Goal: Task Accomplishment & Management: Manage account settings

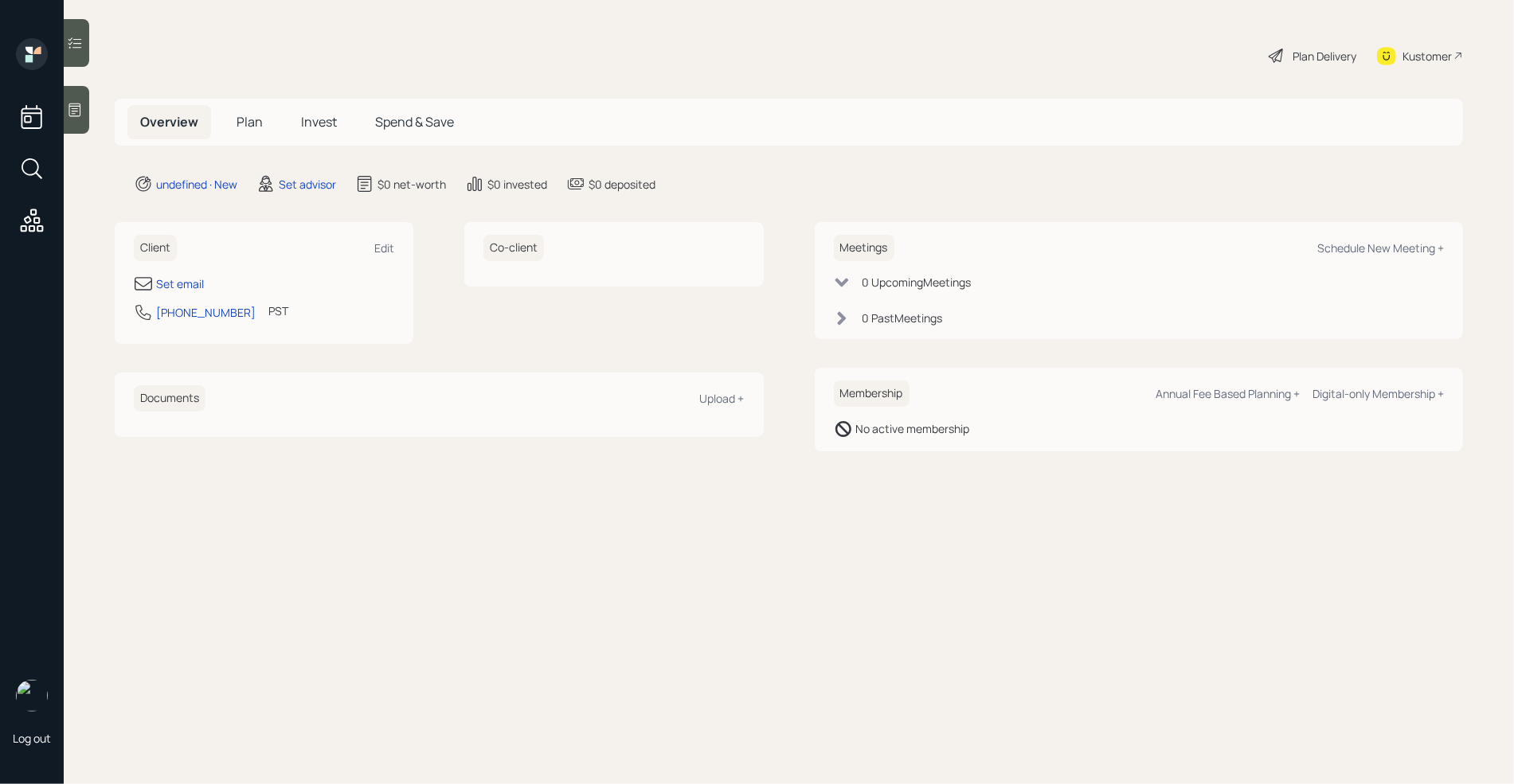
click at [79, 110] on icon at bounding box center [74, 110] width 16 height 16
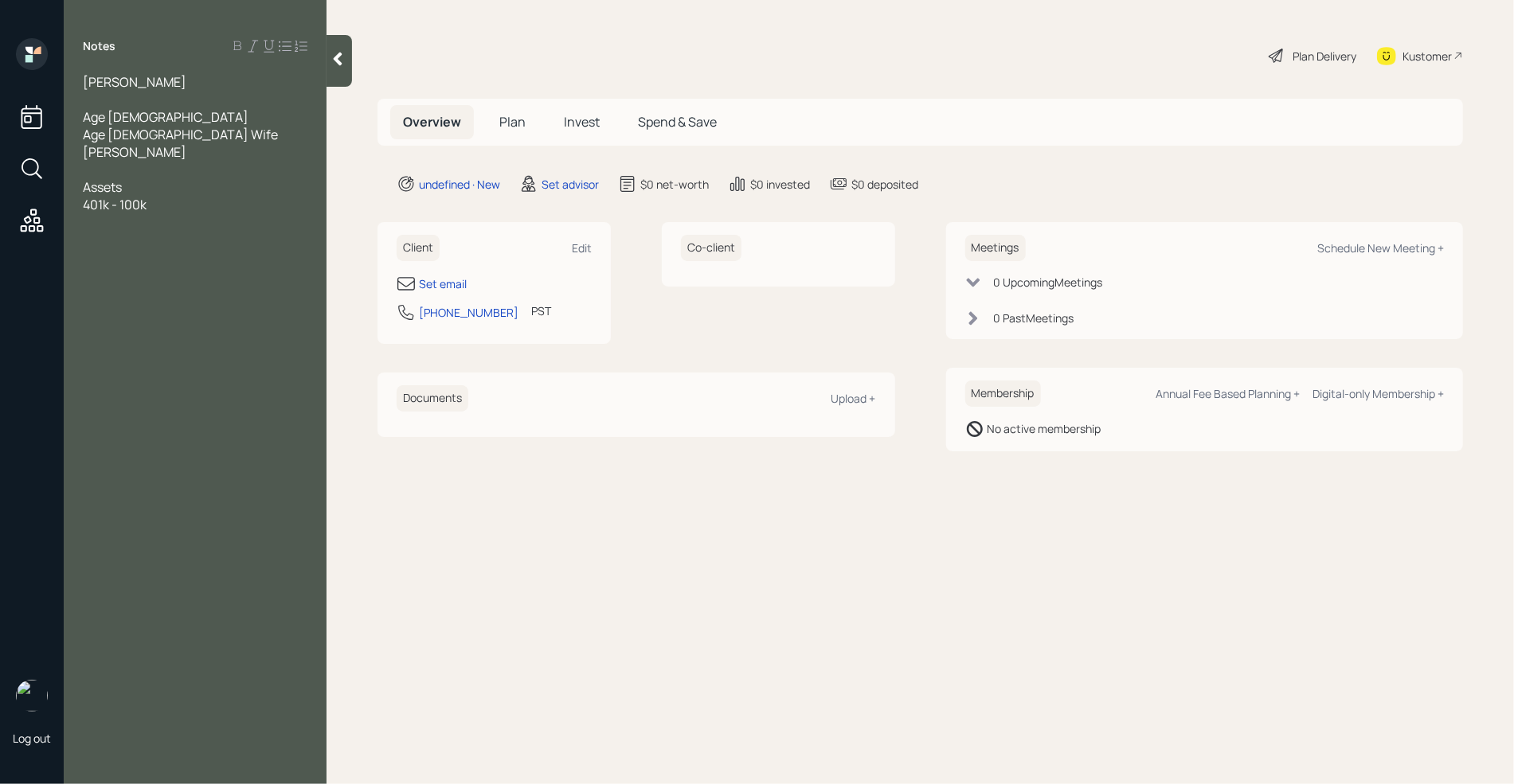
click at [162, 196] on div "401k - 100k" at bounding box center [194, 204] width 224 height 18
click at [148, 178] on div "Assets" at bounding box center [194, 187] width 224 height 18
click at [255, 214] on div "401k - 100k Prior employer" at bounding box center [194, 222] width 224 height 18
click at [103, 196] on div at bounding box center [194, 204] width 224 height 18
click at [157, 266] on div "Pension-" at bounding box center [194, 275] width 224 height 18
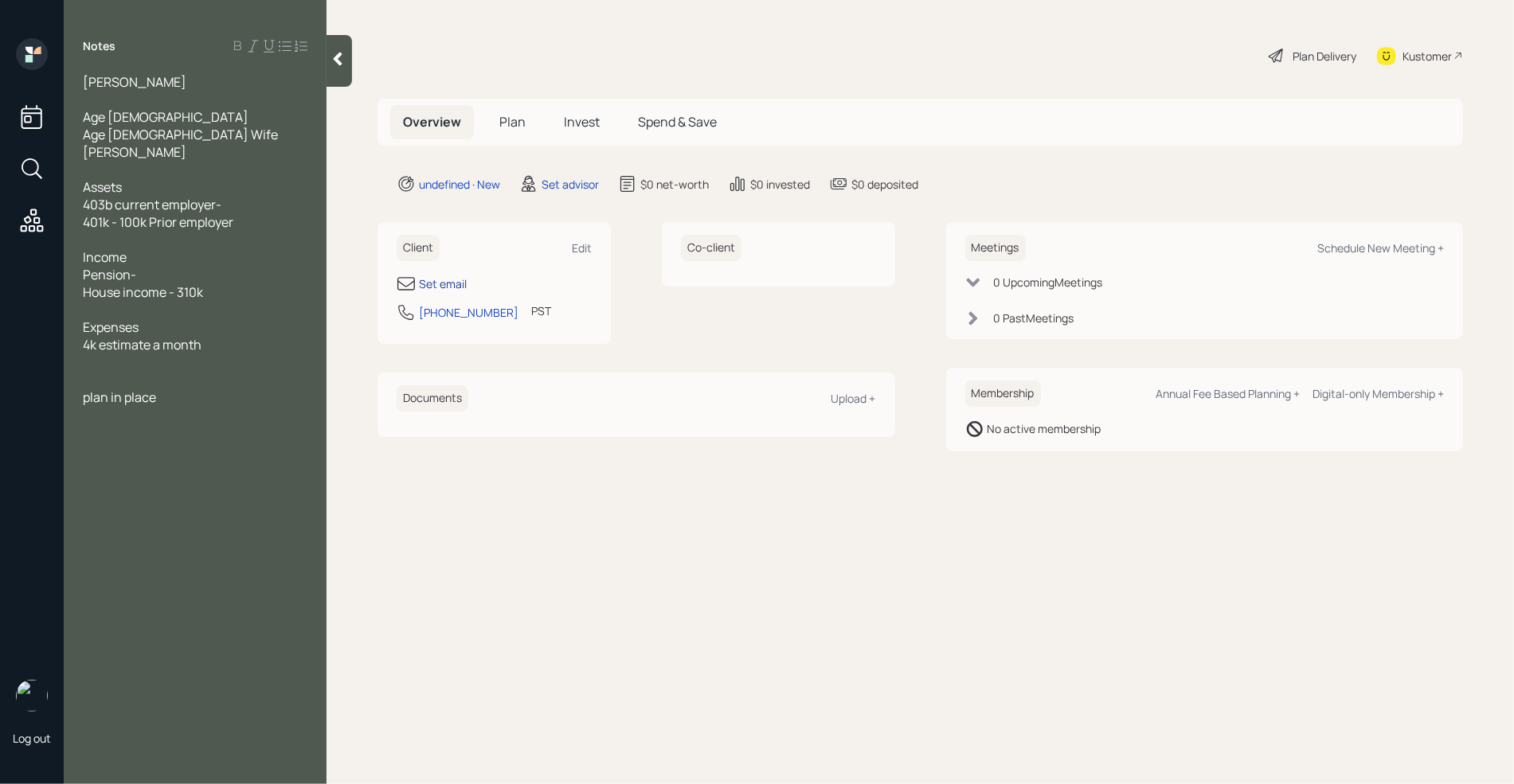
click at [456, 280] on div "Set email" at bounding box center [443, 284] width 48 height 17
select select "America/Los_Angeles"
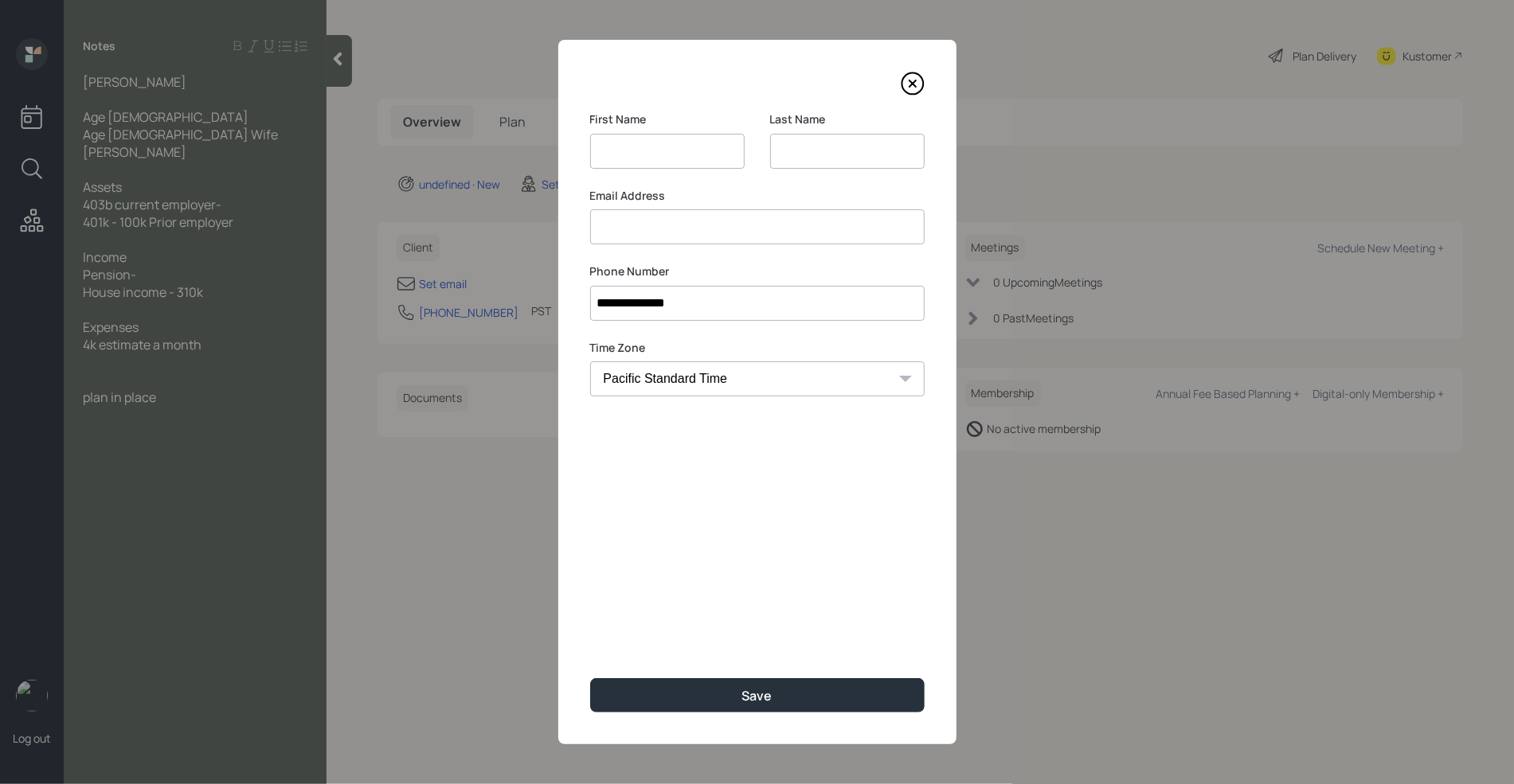
click at [0, 0] on form "**********" at bounding box center [0, 0] width 0 height 0
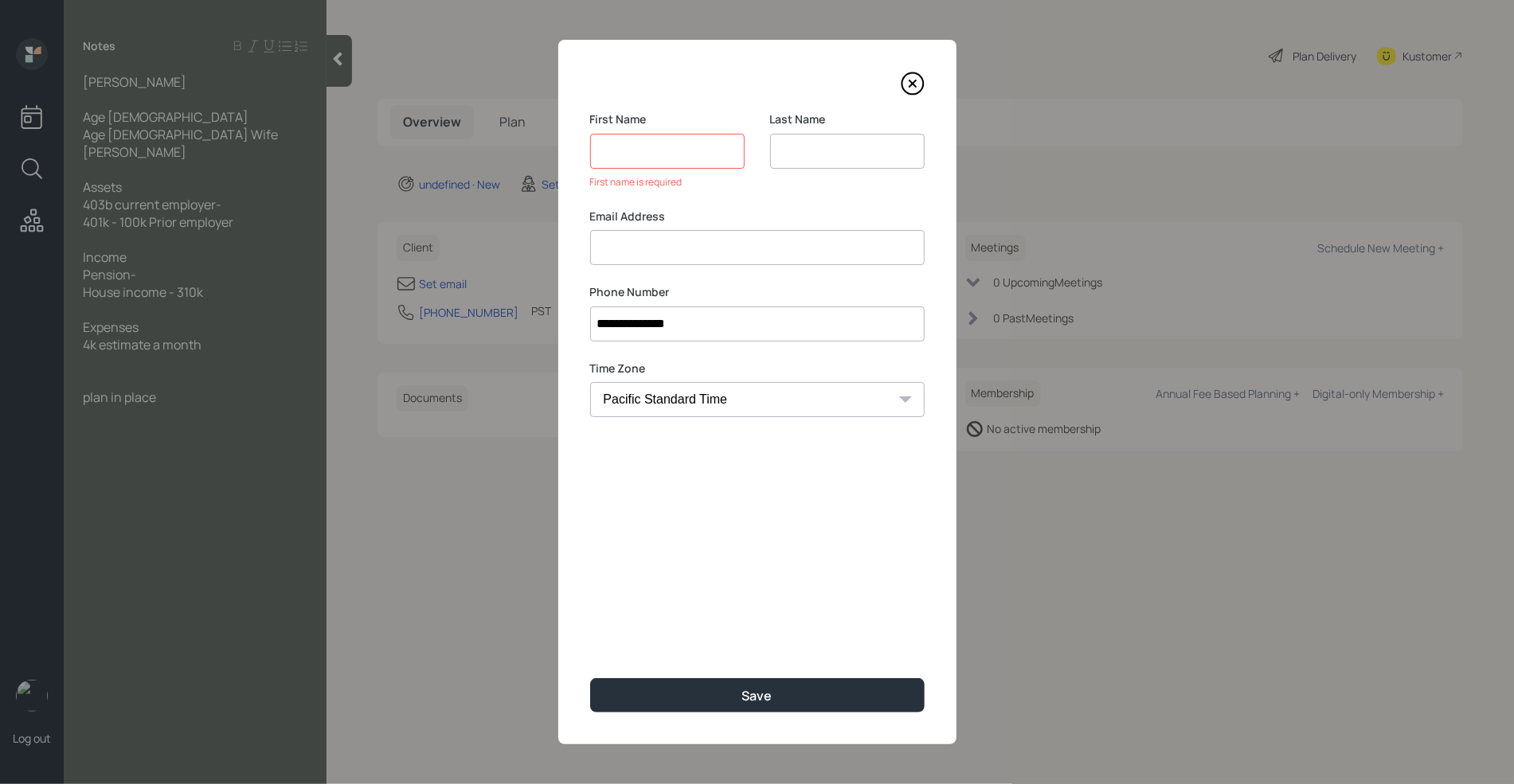
click at [668, 143] on input at bounding box center [667, 151] width 155 height 35
type input "O"
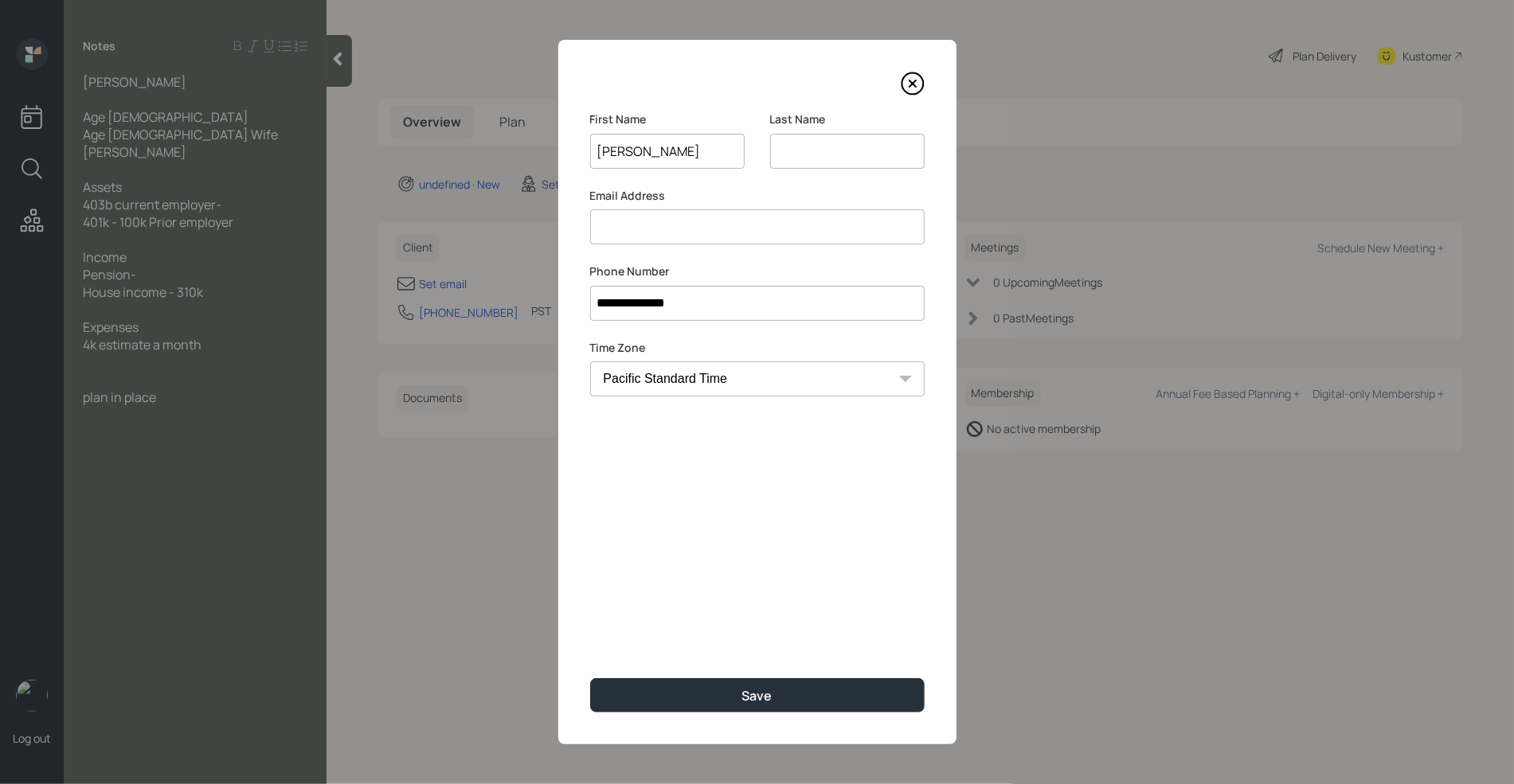
type input "[PERSON_NAME]"
click at [826, 152] on input at bounding box center [847, 151] width 155 height 35
type input "[PERSON_NAME]"
click at [710, 234] on input at bounding box center [757, 226] width 335 height 35
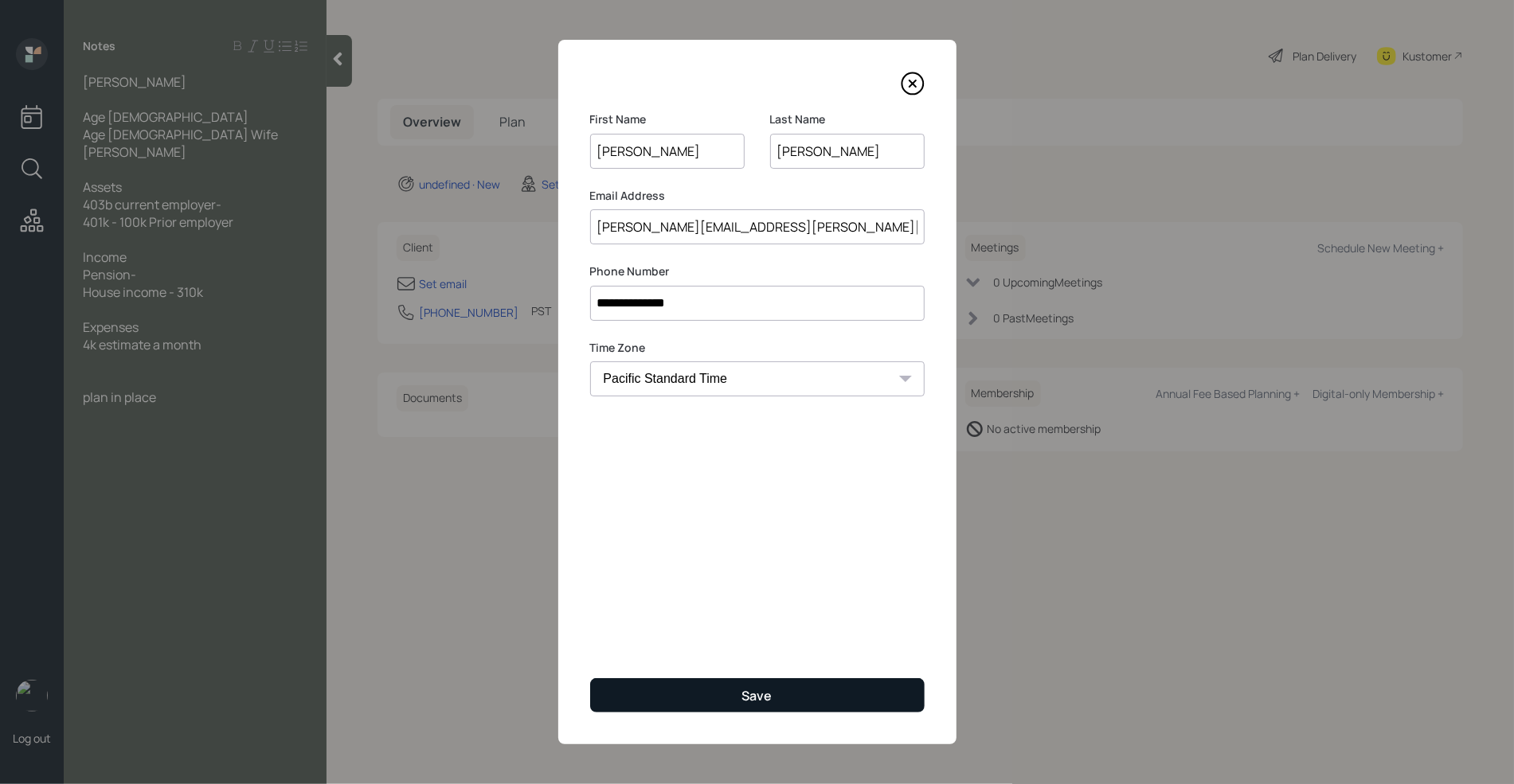
type input "[PERSON_NAME][EMAIL_ADDRESS][PERSON_NAME][DOMAIN_NAME]"
click at [736, 686] on button "Save" at bounding box center [757, 695] width 335 height 35
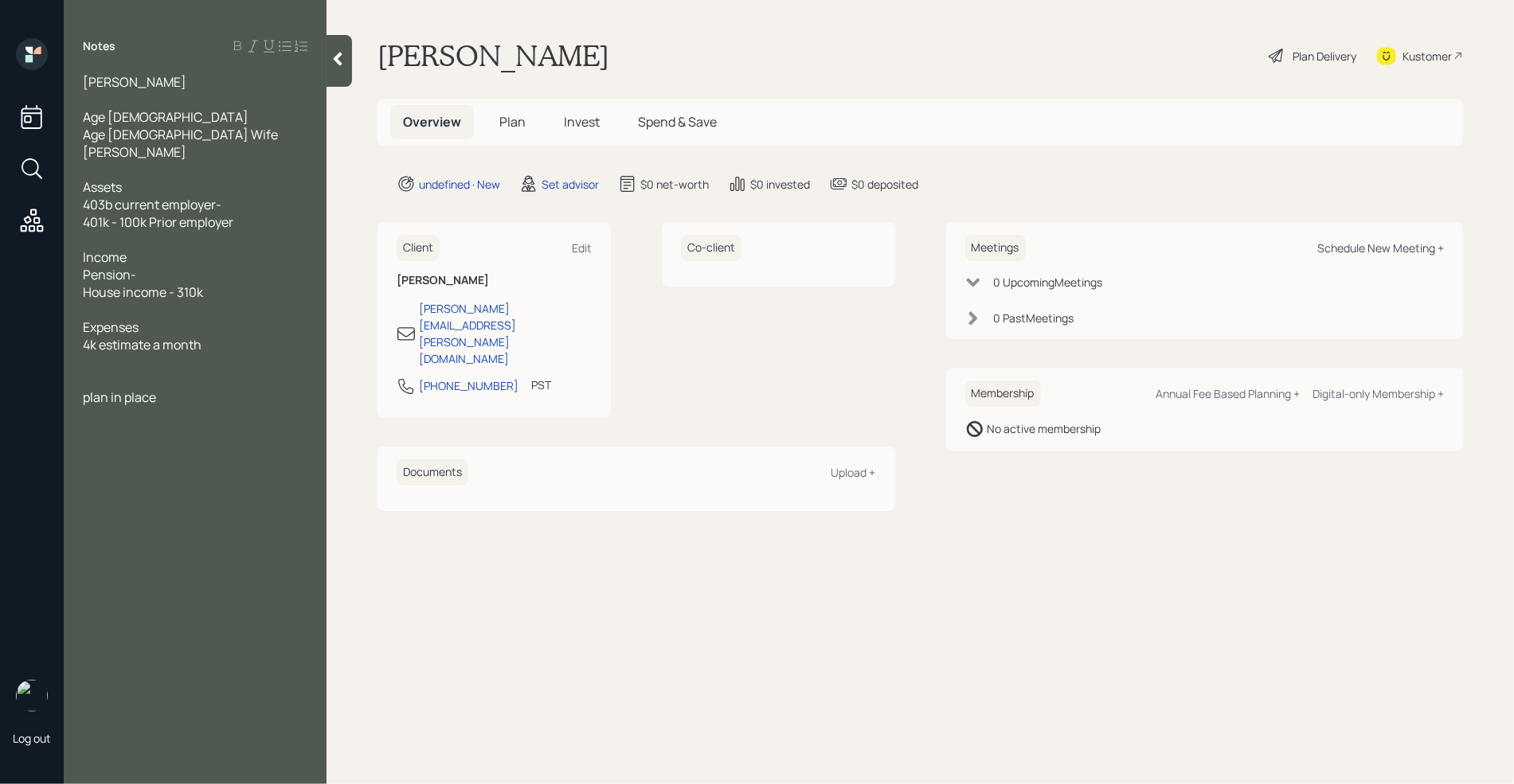
click at [1406, 246] on div "Schedule New Meeting +" at bounding box center [1380, 248] width 127 height 15
select select "round-[PERSON_NAME]"
